Goal: Task Accomplishment & Management: Use online tool/utility

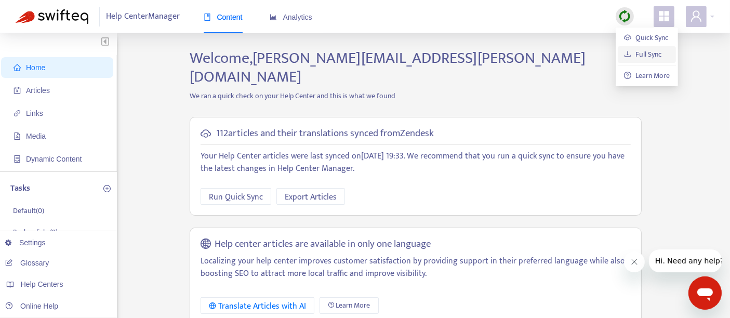
drag, startPoint x: 650, startPoint y: 54, endPoint x: 629, endPoint y: 57, distance: 22.1
click at [650, 54] on link "Full Sync" at bounding box center [642, 54] width 37 height 12
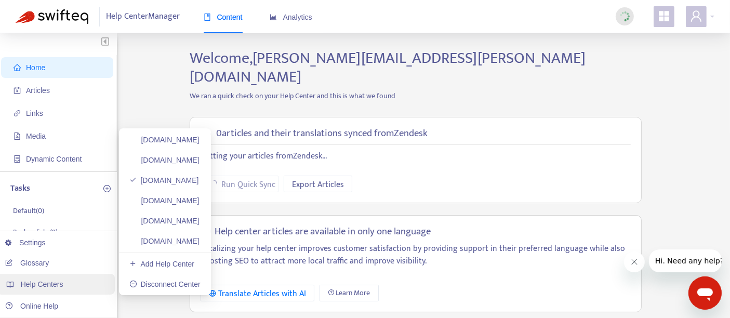
click at [61, 287] on span "Help Centers" at bounding box center [42, 284] width 43 height 8
click at [200, 225] on link "[DOMAIN_NAME]" at bounding box center [164, 221] width 70 height 8
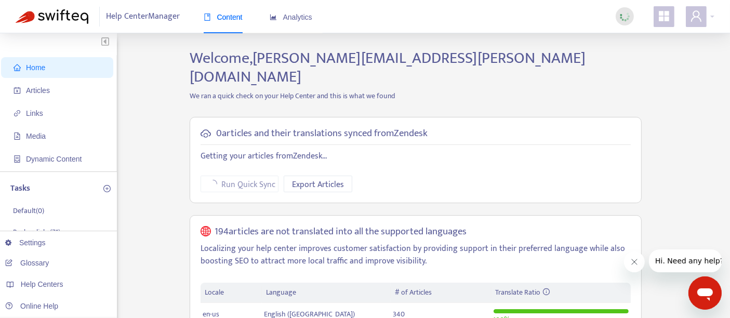
click at [633, 17] on div at bounding box center [625, 16] width 18 height 18
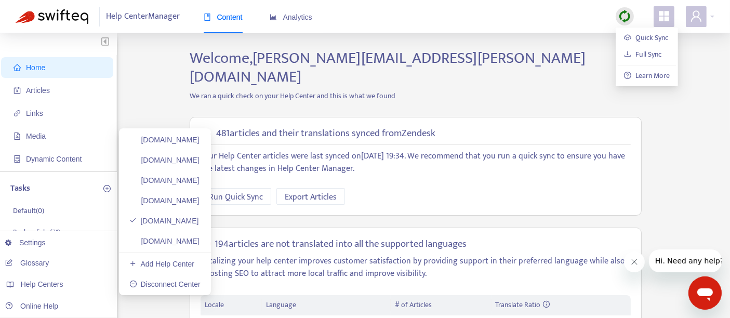
drag, startPoint x: 227, startPoint y: 145, endPoint x: 324, endPoint y: 149, distance: 97.3
click at [200, 144] on link "[DOMAIN_NAME]" at bounding box center [164, 140] width 70 height 8
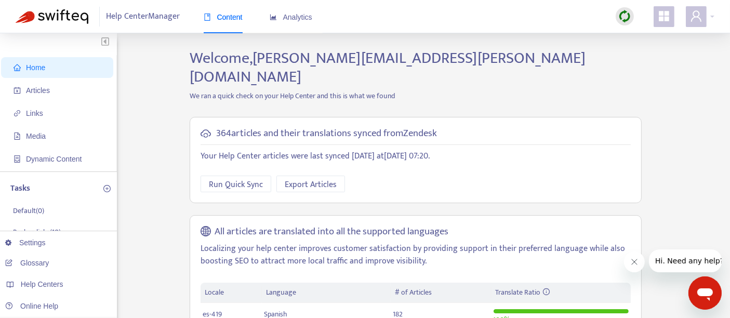
click at [621, 15] on img at bounding box center [625, 16] width 13 height 13
drag, startPoint x: 640, startPoint y: 56, endPoint x: 629, endPoint y: 60, distance: 12.2
click at [641, 56] on link "Full Sync" at bounding box center [642, 54] width 37 height 12
